Goal: Transaction & Acquisition: Purchase product/service

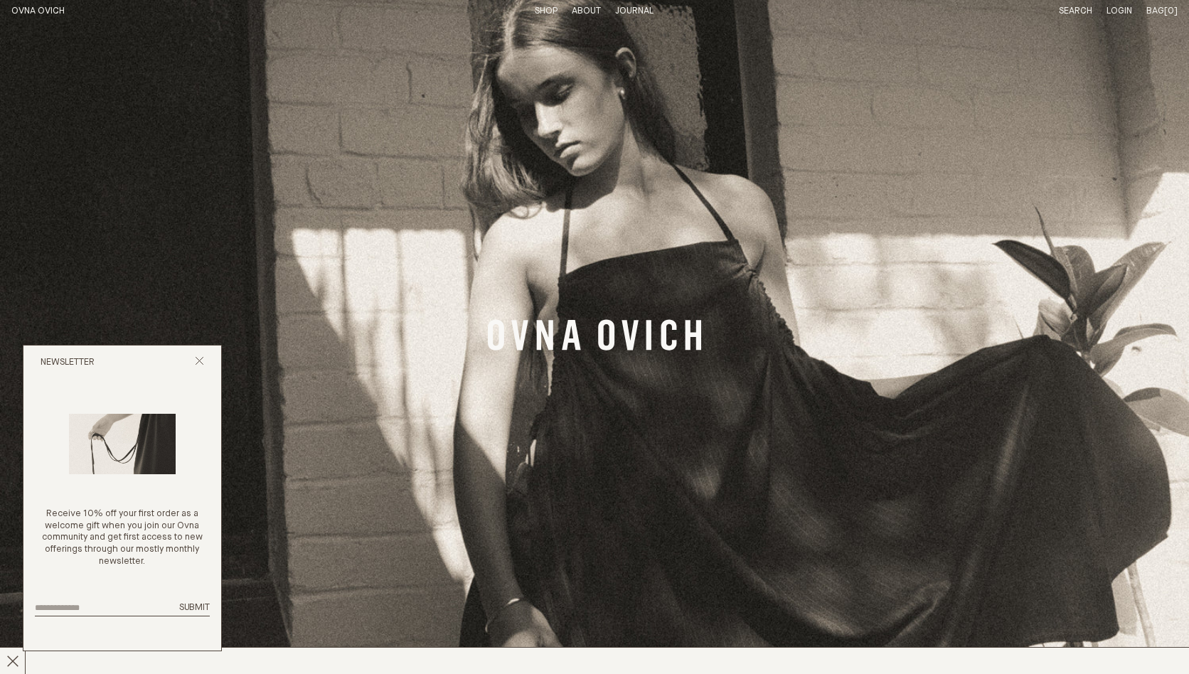
click at [546, 7] on link "Shop" at bounding box center [546, 10] width 23 height 9
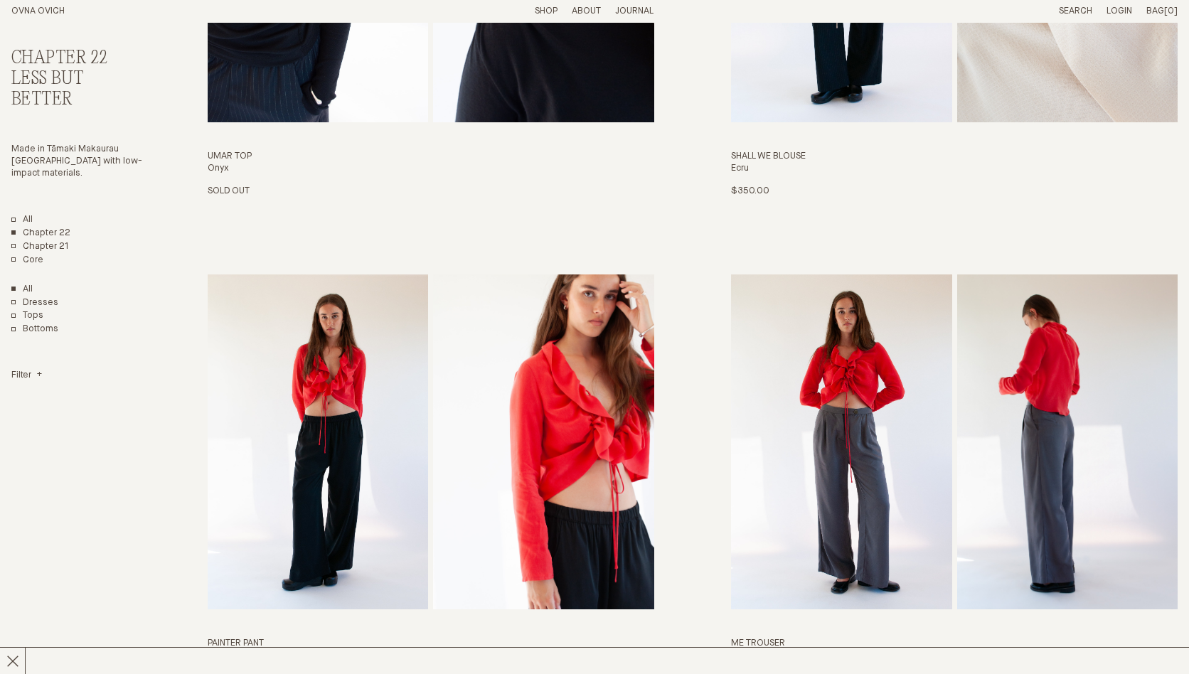
scroll to position [519, 0]
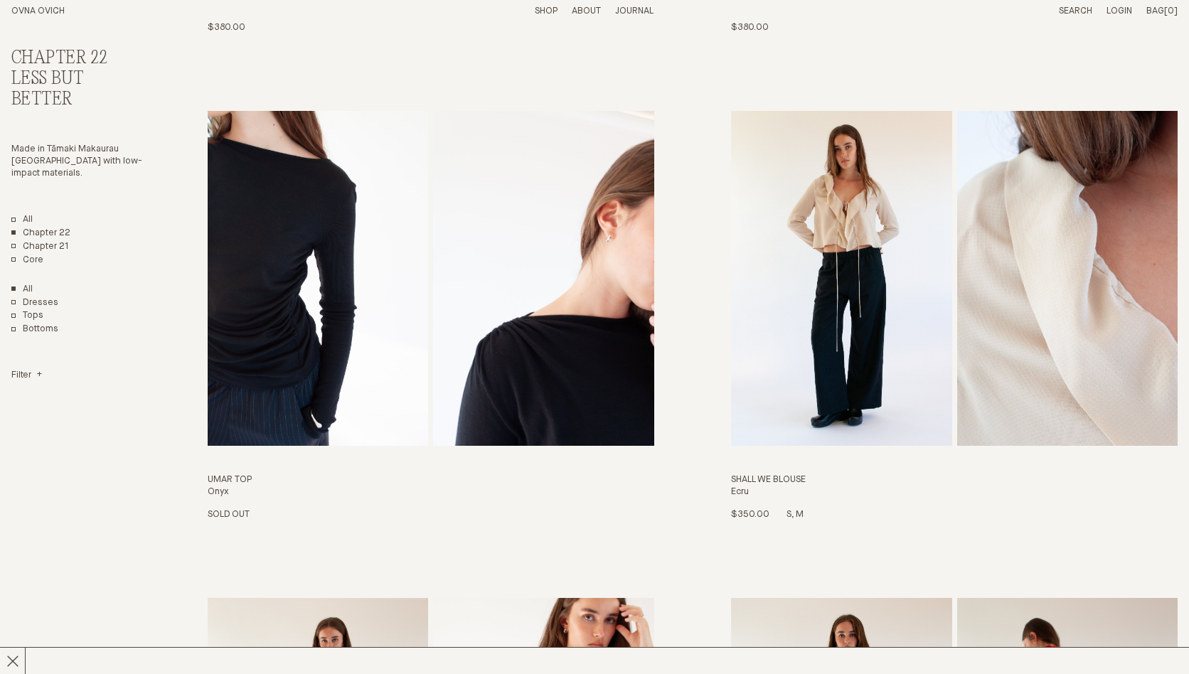
click at [1028, 312] on img "Shall We Blouse" at bounding box center [1067, 278] width 221 height 335
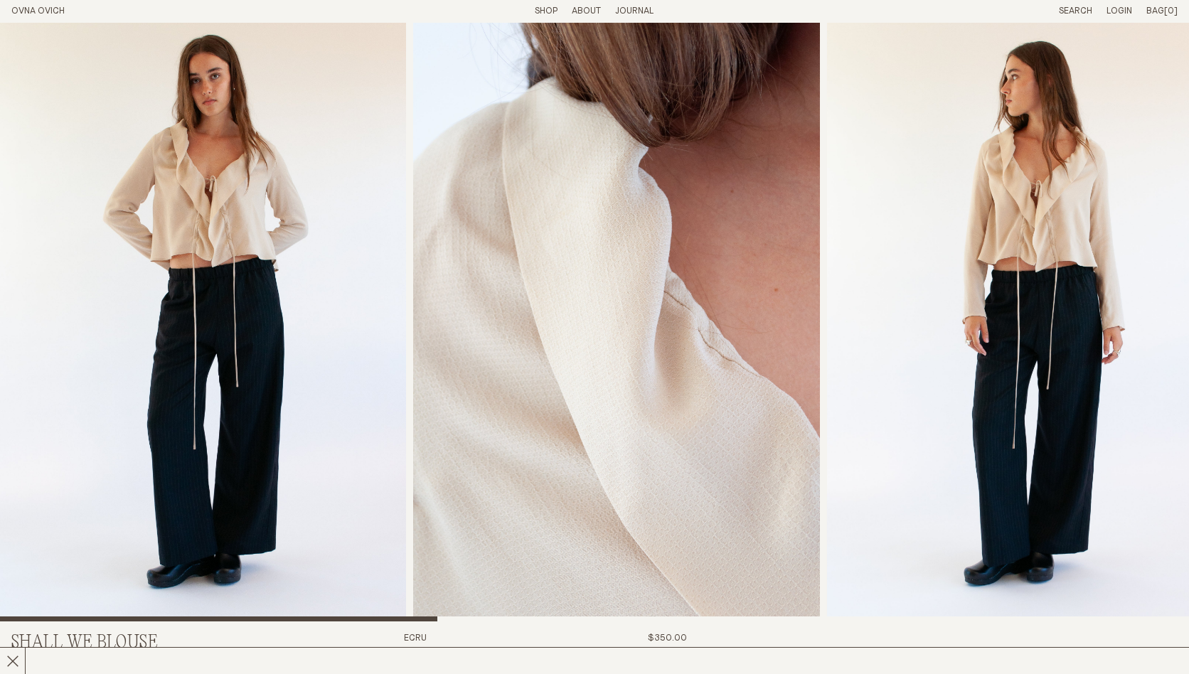
scroll to position [663, 0]
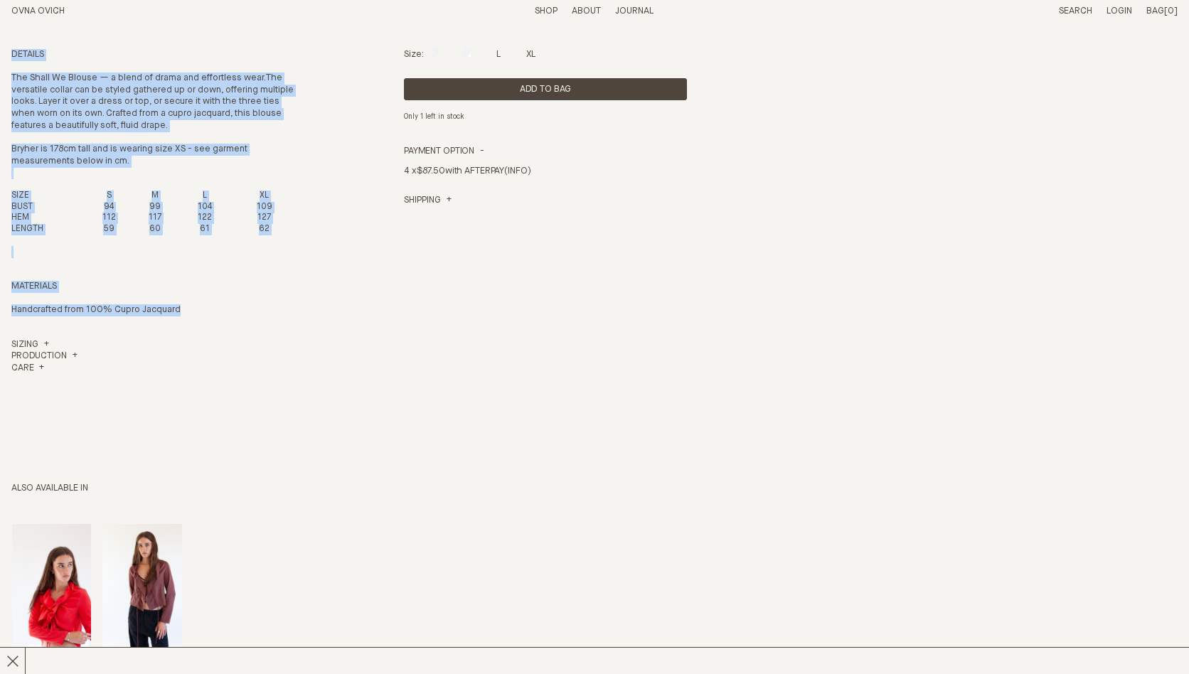
drag, startPoint x: 12, startPoint y: 55, endPoint x: 210, endPoint y: 313, distance: 324.6
click at [210, 313] on div "Details The Shall We Blouse — a blend of drama and effortless wear. The versati…" at bounding box center [152, 223] width 283 height 348
copy div "Details The Shall We Blouse — a blend of drama and effortless wear. The versati…"
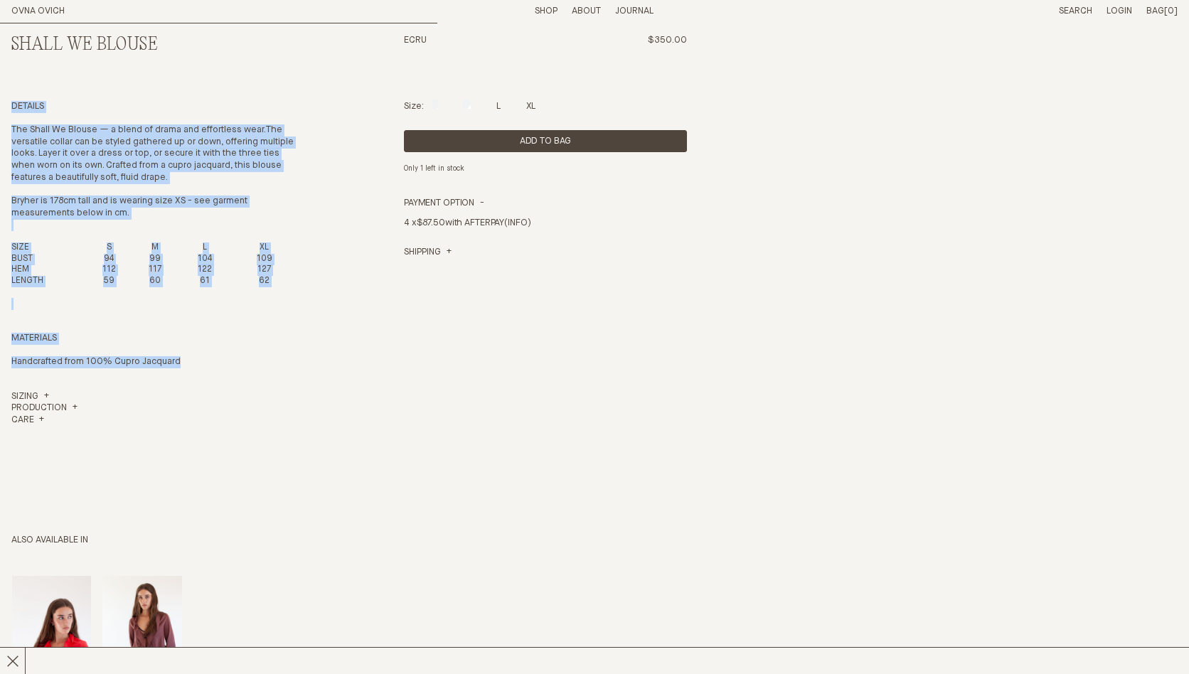
scroll to position [543, 0]
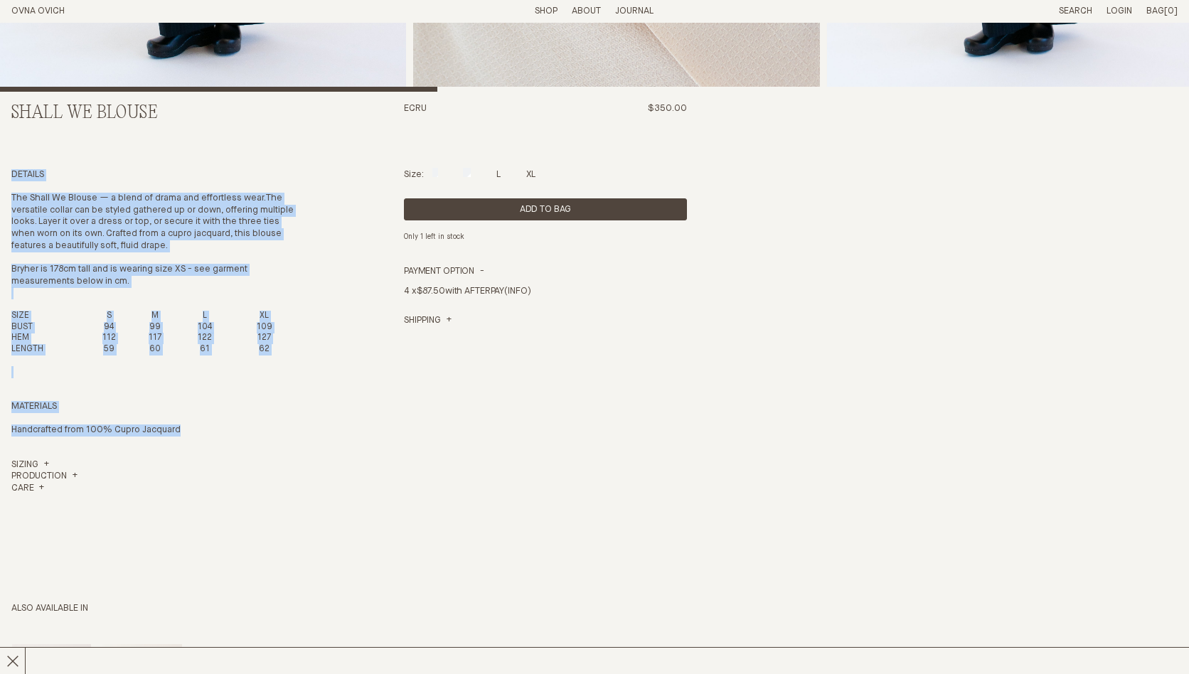
click at [118, 198] on strong "The Shall We Blouse — a blend of drama and effortless wear." at bounding box center [138, 197] width 255 height 9
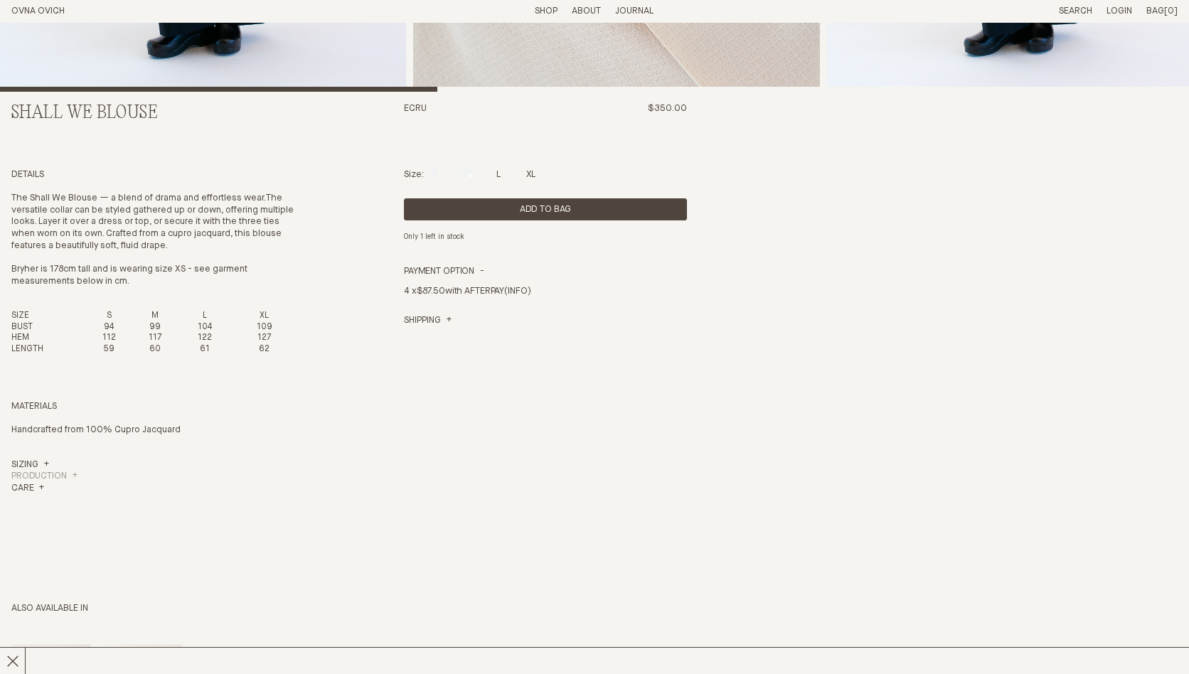
click at [66, 475] on h4 "Production" at bounding box center [44, 477] width 66 height 12
click at [546, 21] on header "OVNA OVICH Menu T: $0.00 Shop About Story Materials Practices Journal Search Lo…" at bounding box center [594, 11] width 1189 height 23
click at [546, 14] on link "Shop" at bounding box center [546, 10] width 23 height 9
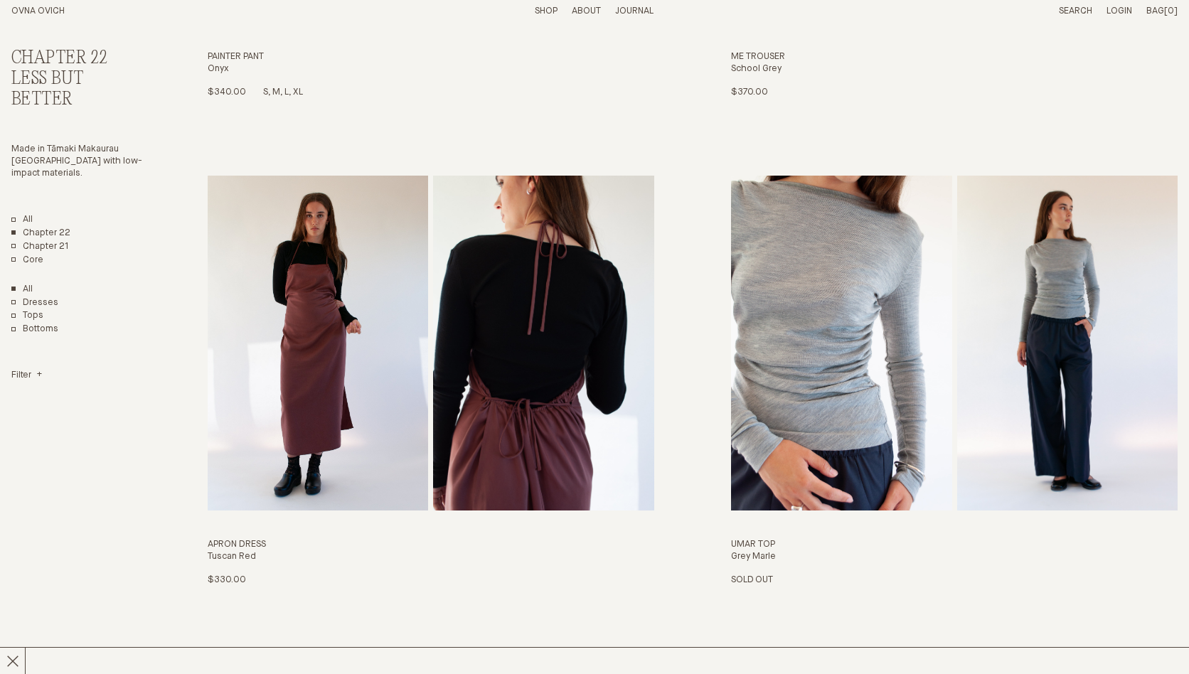
scroll to position [1177, 0]
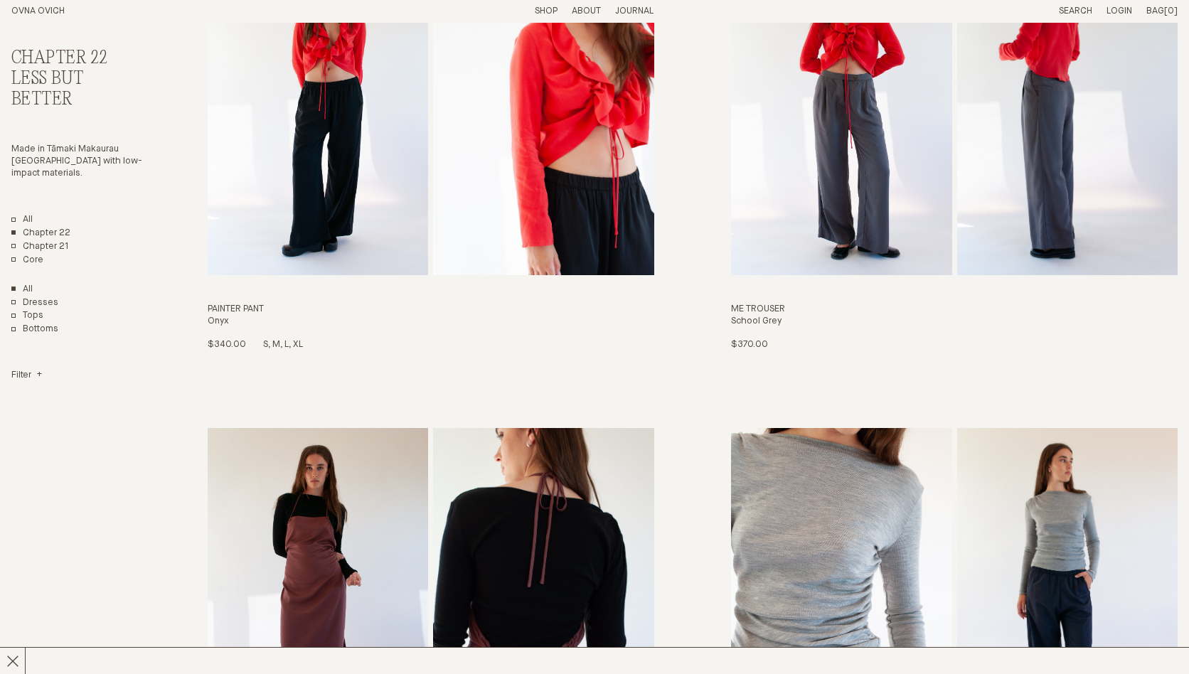
click at [356, 213] on img "Painter Pant" at bounding box center [318, 107] width 221 height 335
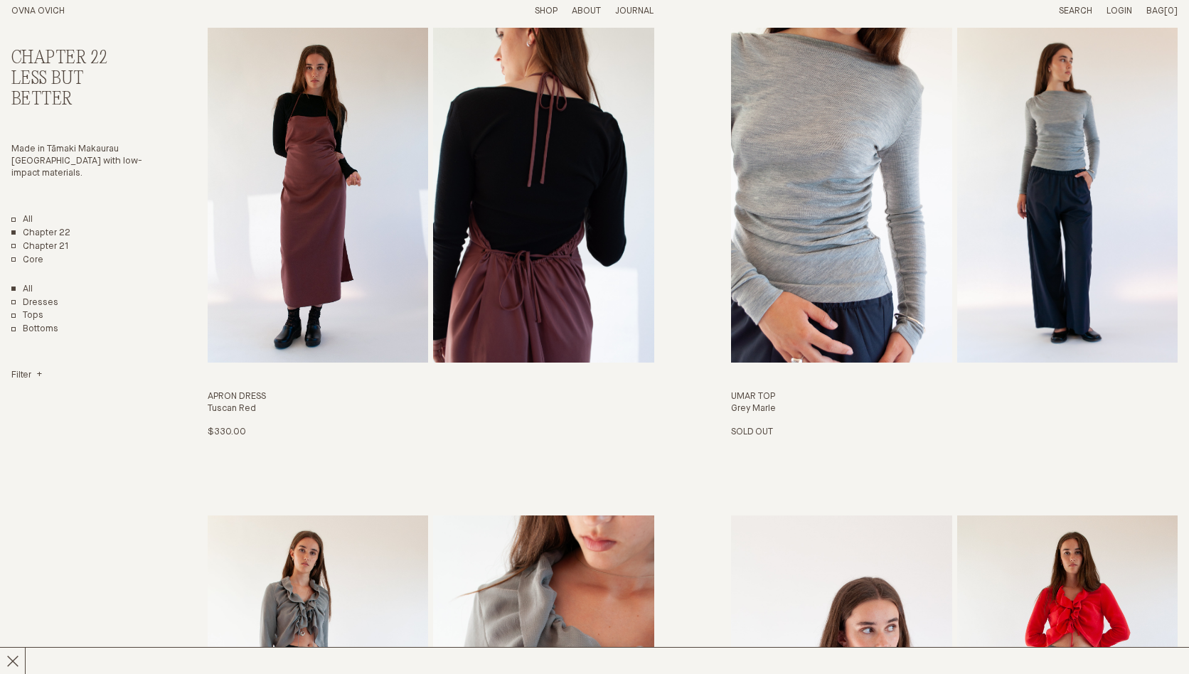
scroll to position [1407, 0]
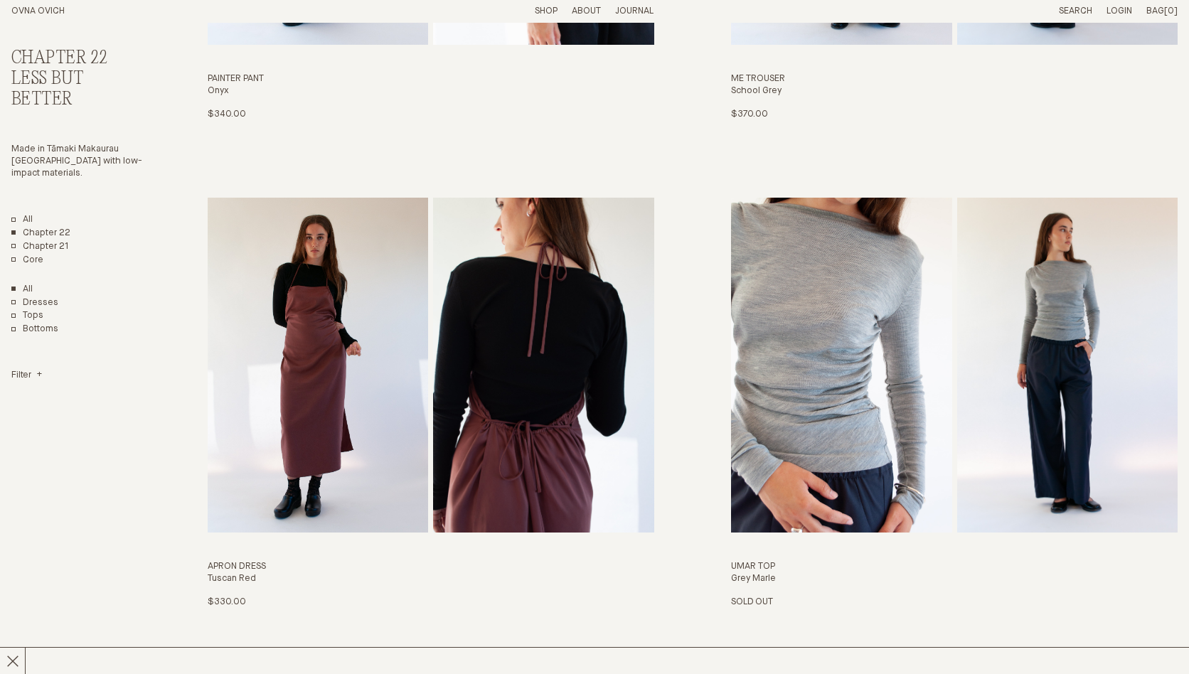
click at [981, 408] on img "Umar Top" at bounding box center [1067, 365] width 221 height 335
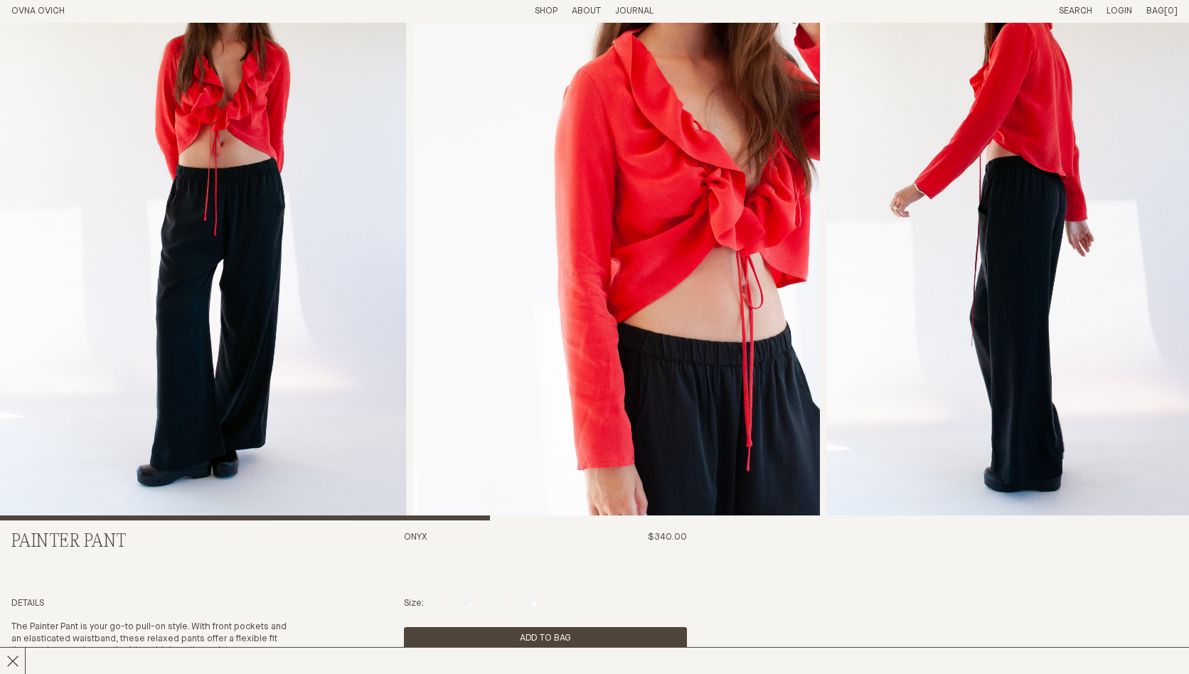
scroll to position [105, 0]
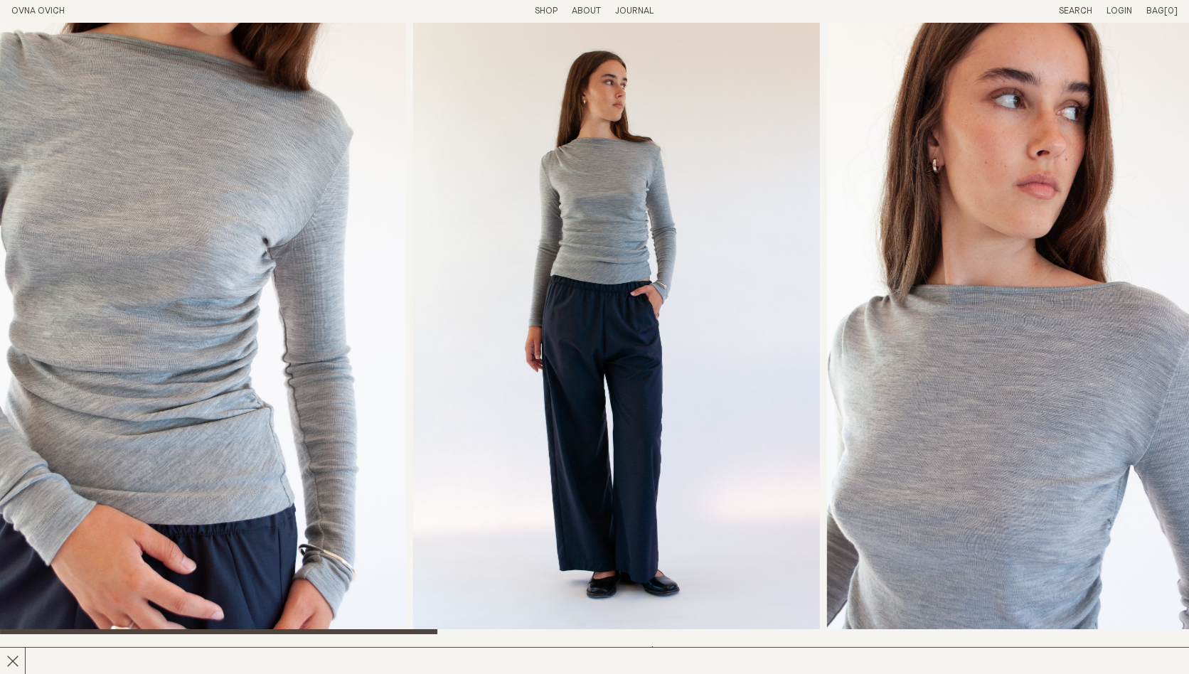
click at [827, 386] on img "3 / 8" at bounding box center [1030, 329] width 406 height 612
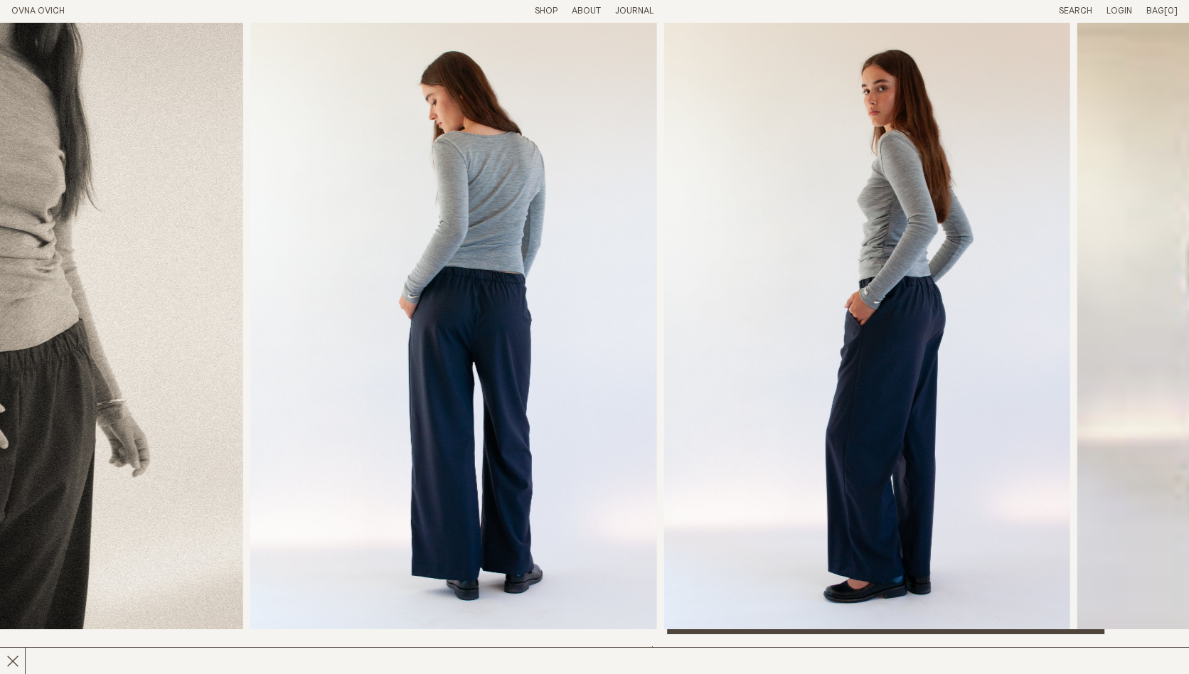
click at [664, 435] on img "7 / 8" at bounding box center [867, 329] width 406 height 612
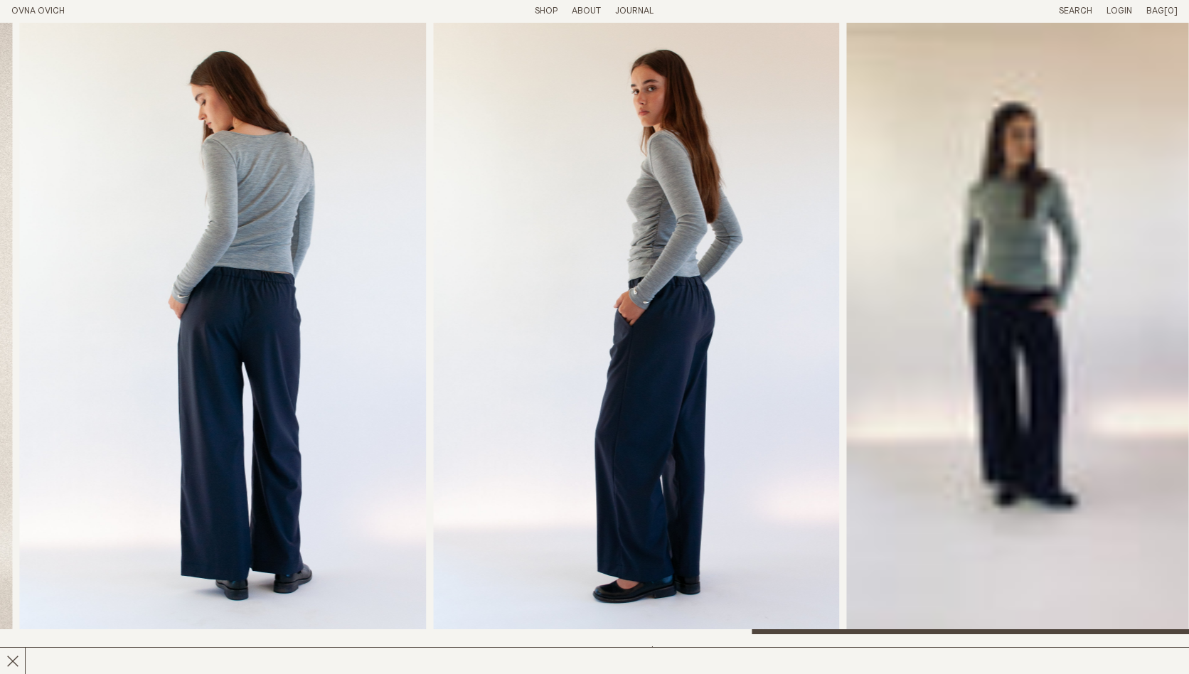
click at [557, 21] on header "OVNA OVICH Menu T: $0.00 Shop About Story Materials Practices Journal Search Lo…" at bounding box center [594, 11] width 1189 height 23
click at [551, 11] on link "Shop" at bounding box center [546, 10] width 23 height 9
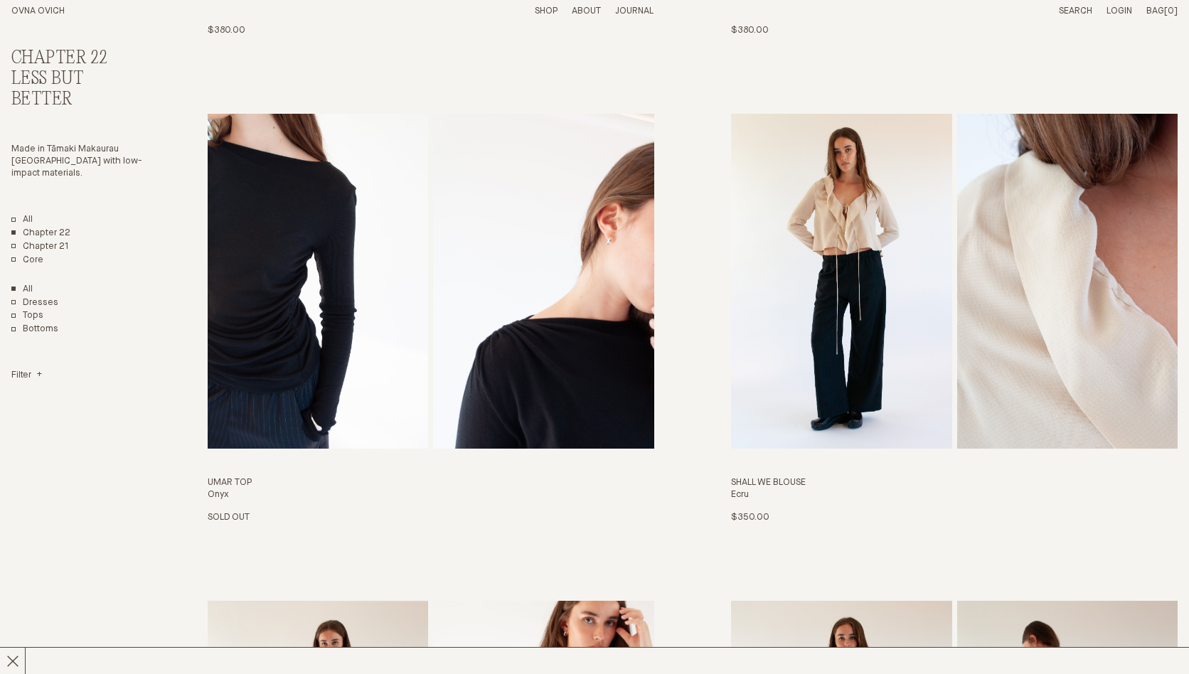
scroll to position [1105, 0]
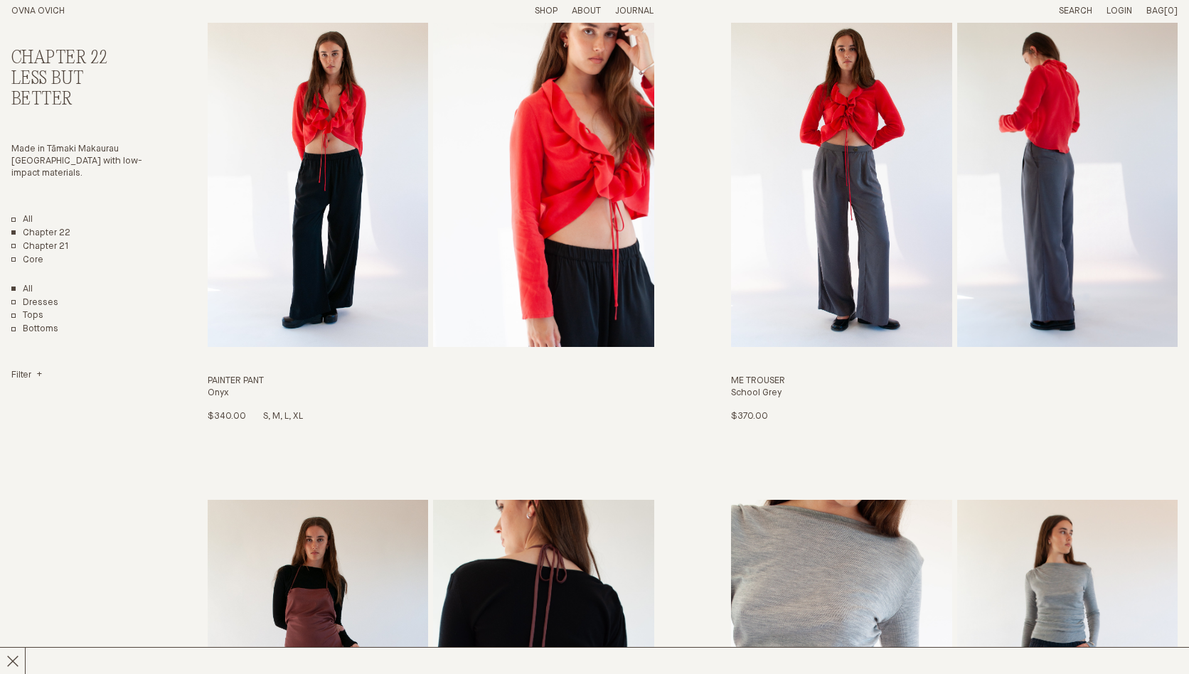
click at [367, 275] on img "Painter Pant" at bounding box center [318, 179] width 221 height 335
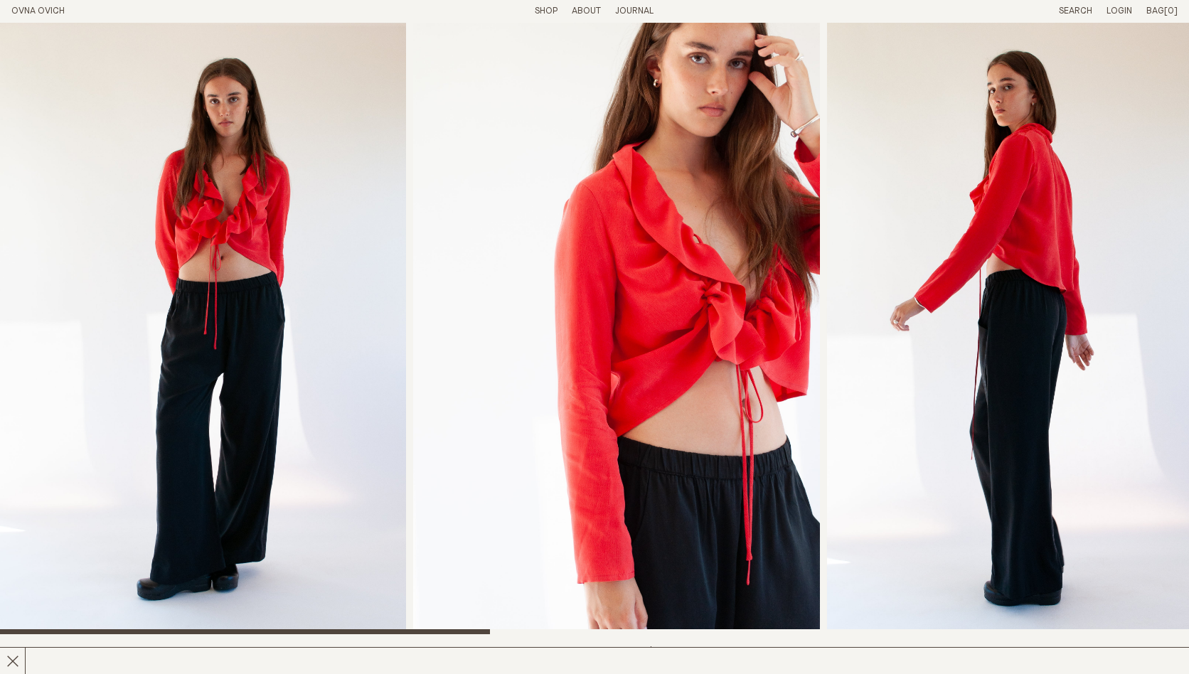
click at [883, 262] on img "3 / 7" at bounding box center [1030, 329] width 406 height 612
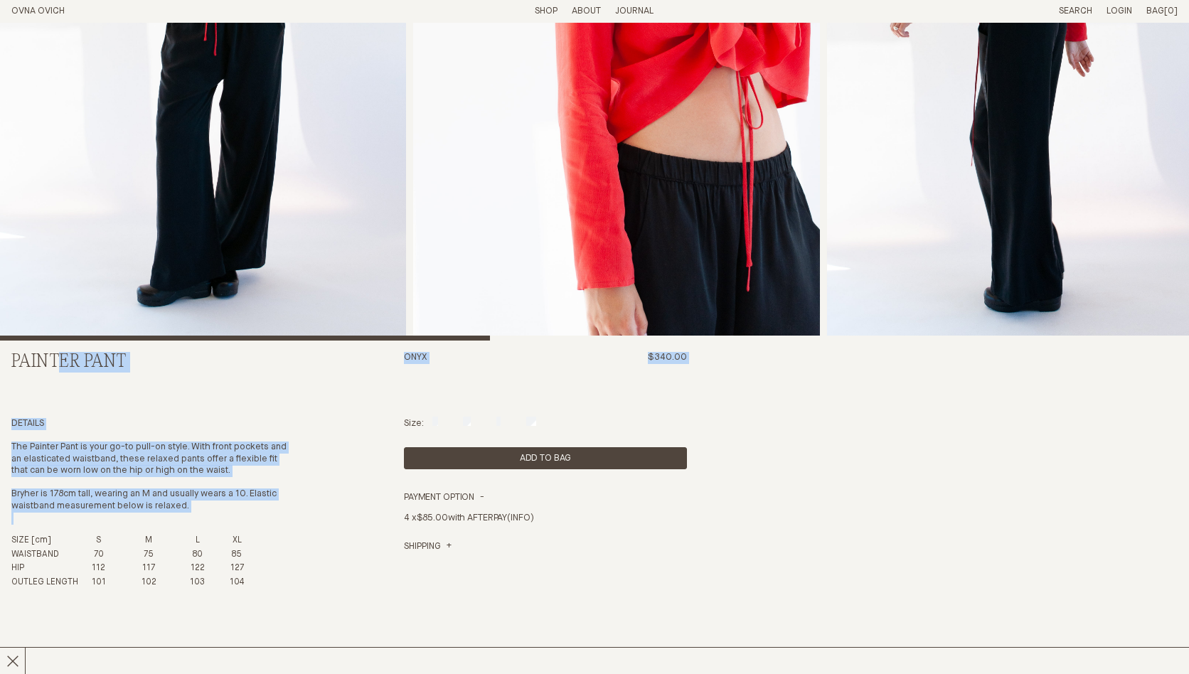
scroll to position [371, 0]
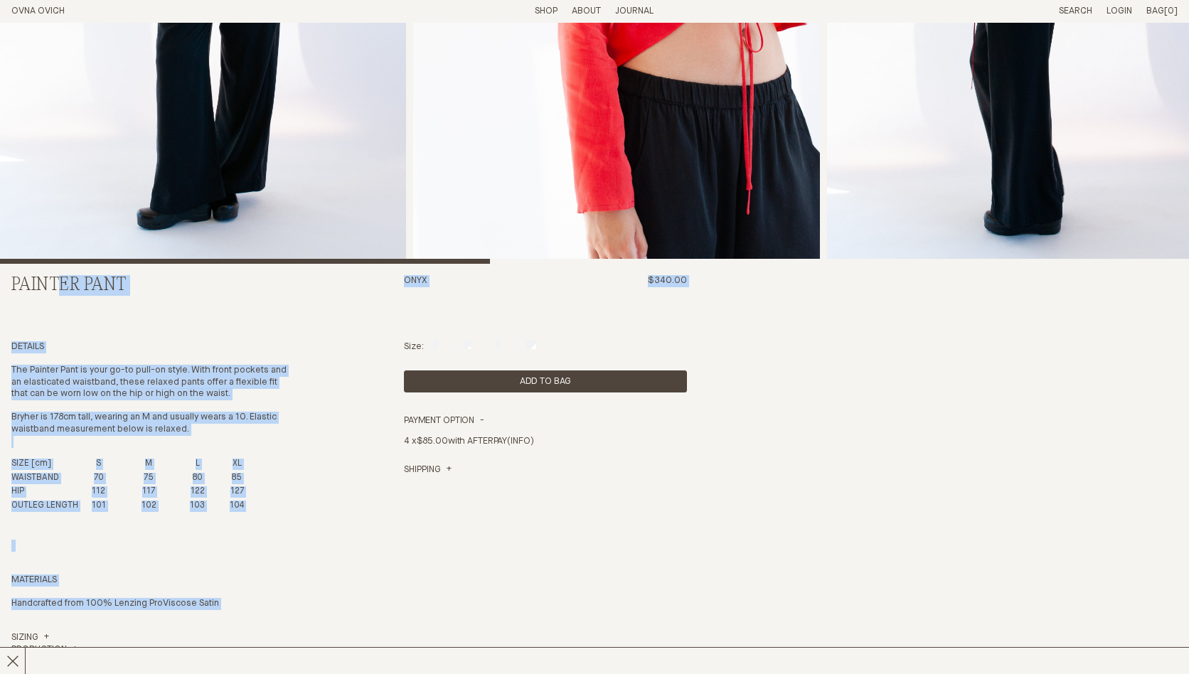
drag, startPoint x: 6, startPoint y: 471, endPoint x: 277, endPoint y: 616, distance: 307.4
click at [277, 616] on section "Painter Pant Onyx $340.00 Details The Painter Pant is your go-to pull-on style.…" at bounding box center [594, 377] width 1189 height 1450
